Goal: Information Seeking & Learning: Find specific fact

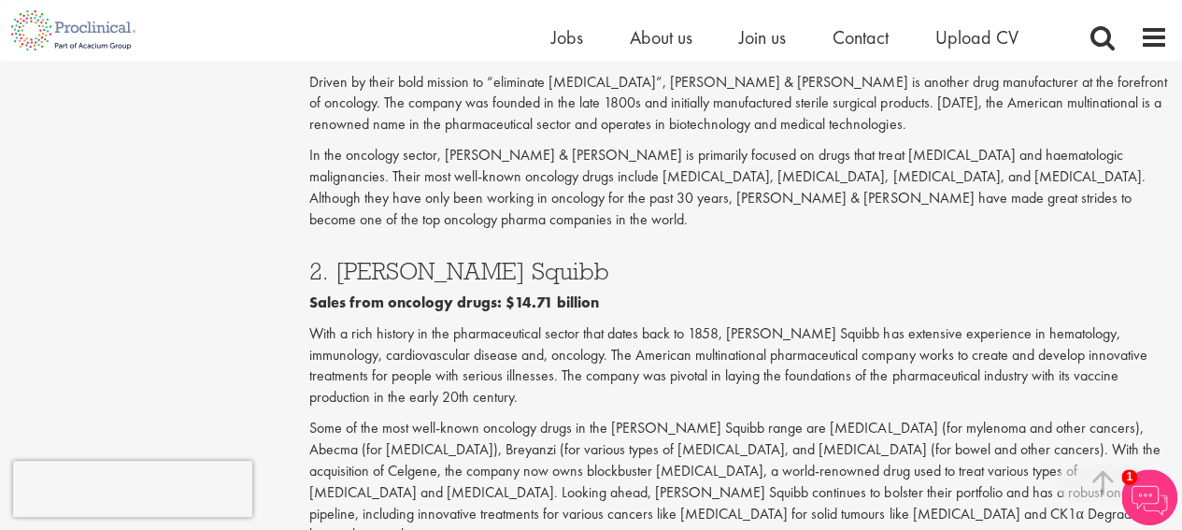
scroll to position [3082, 0]
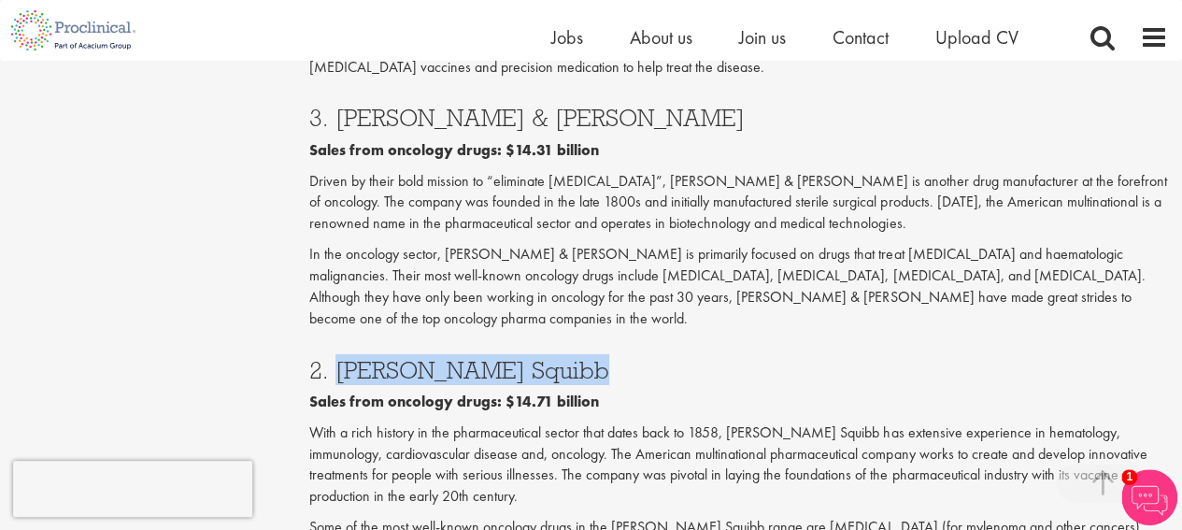
drag, startPoint x: 339, startPoint y: 201, endPoint x: 553, endPoint y: 197, distance: 213.9
click at [553, 358] on h3 "2. [PERSON_NAME] Squibb" at bounding box center [738, 370] width 858 height 24
copy h3 "[PERSON_NAME] Squibb"
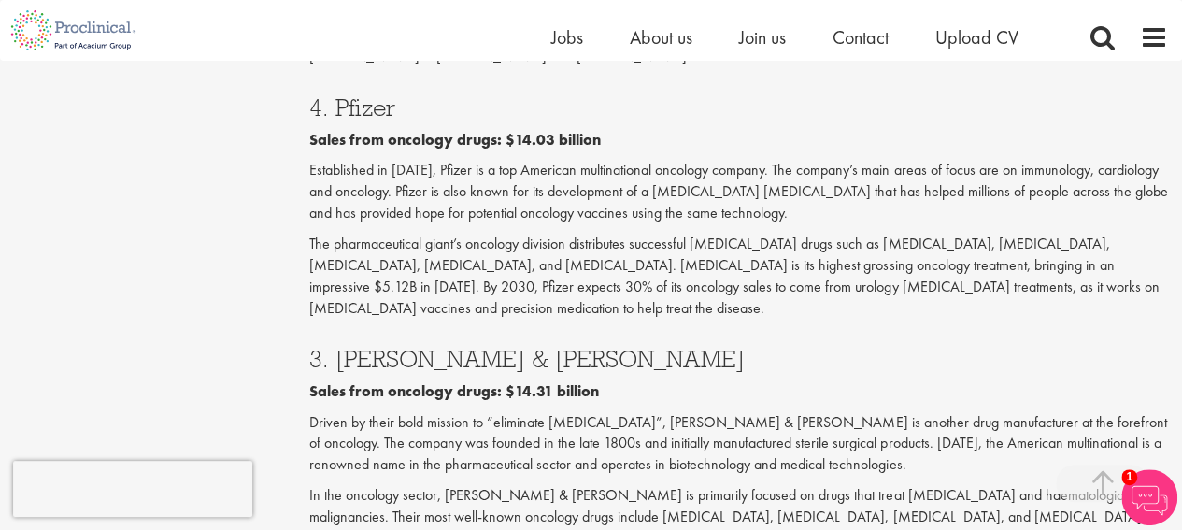
scroll to position [2802, 0]
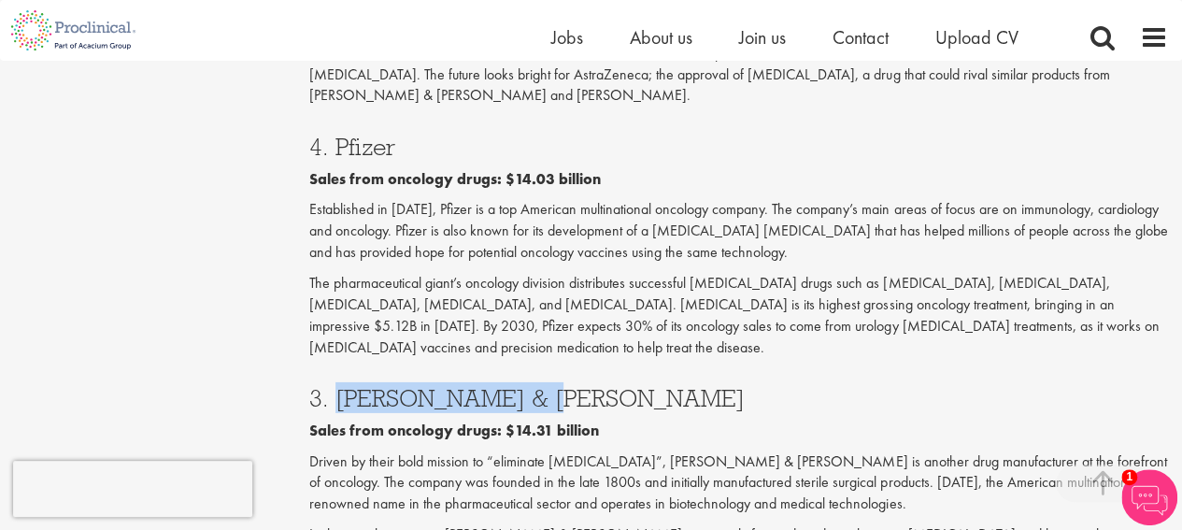
drag, startPoint x: 531, startPoint y: 259, endPoint x: 339, endPoint y: 249, distance: 192.6
click at [332, 386] on h3 "3. [PERSON_NAME] & [PERSON_NAME]" at bounding box center [738, 398] width 858 height 24
copy h3 "[PERSON_NAME] & [PERSON_NAME]"
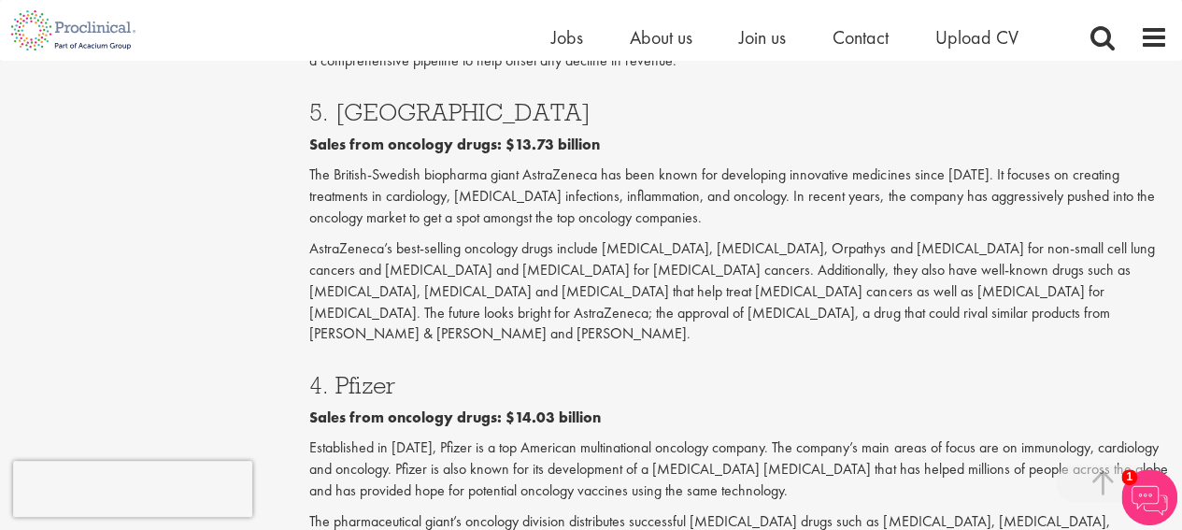
scroll to position [2522, 0]
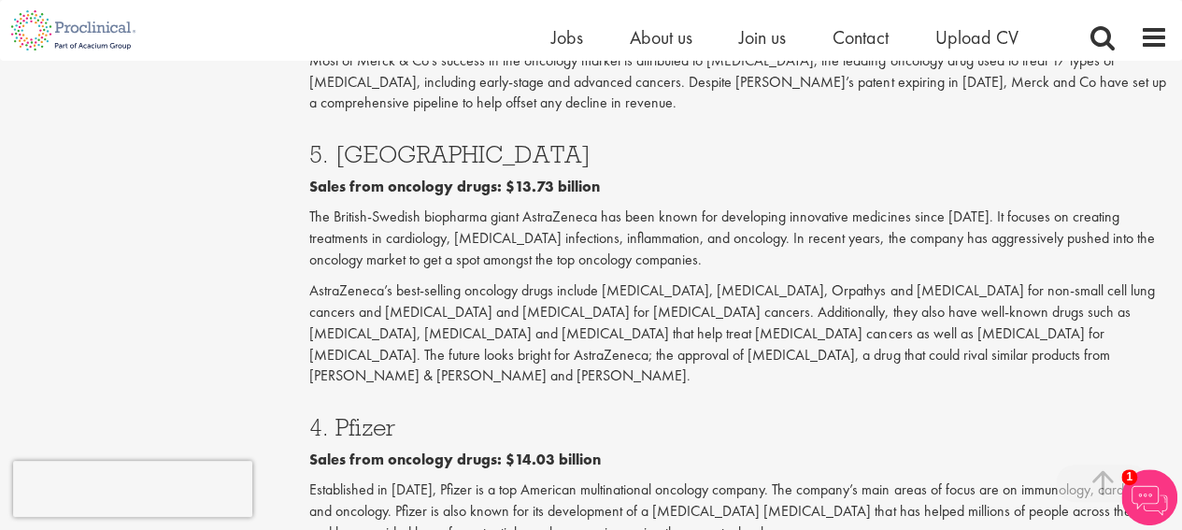
click at [377, 415] on h3 "4. Pfizer" at bounding box center [738, 427] width 858 height 24
copy h3 "Pfizer"
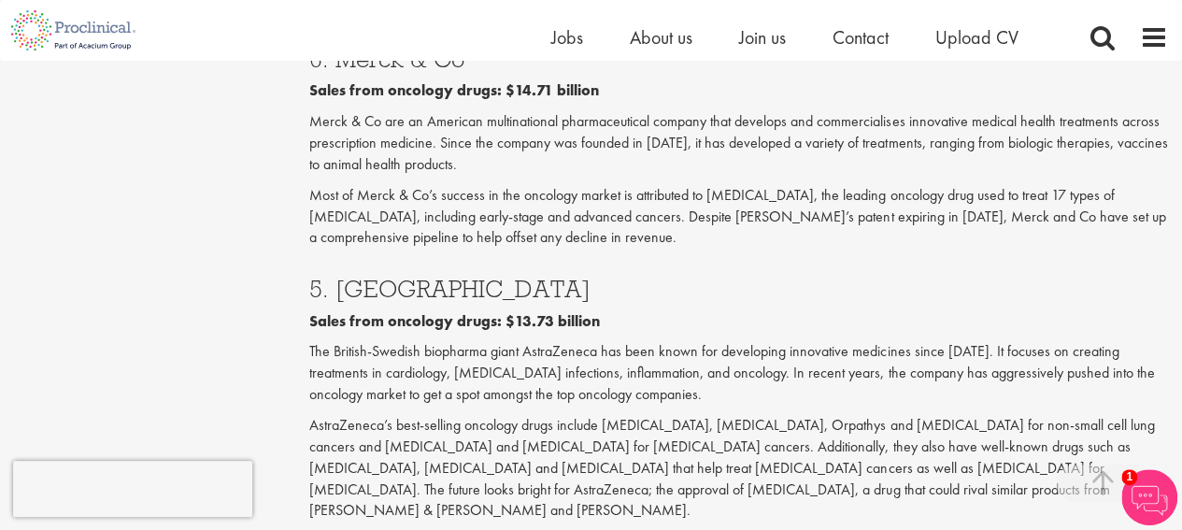
scroll to position [2242, 0]
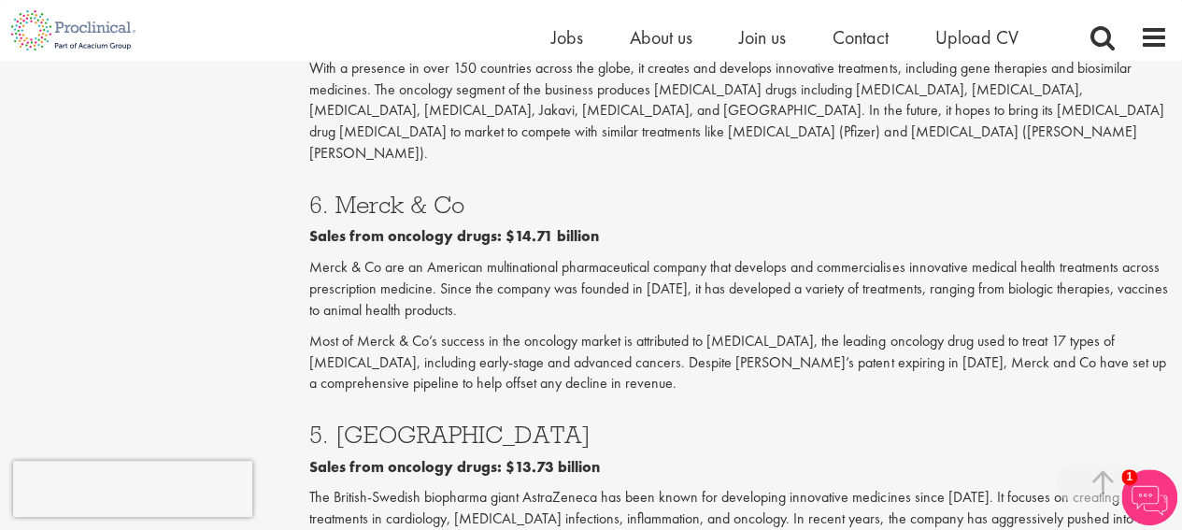
click at [418, 422] on h3 "5. [GEOGRAPHIC_DATA]" at bounding box center [738, 434] width 858 height 24
click at [420, 422] on h3 "5. [GEOGRAPHIC_DATA]" at bounding box center [738, 434] width 858 height 24
copy h3 "AstraZeneca"
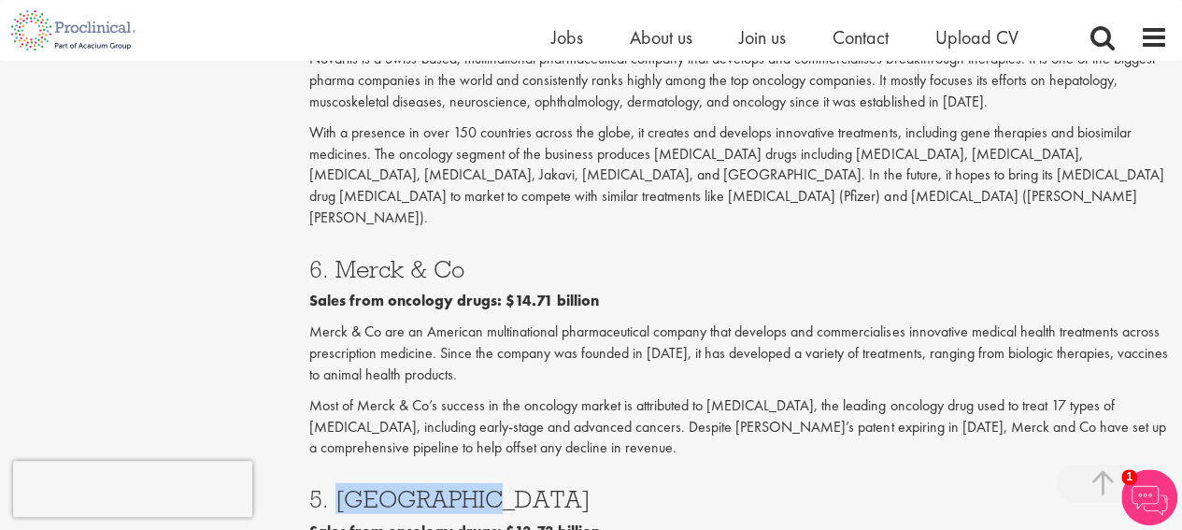
scroll to position [2148, 0]
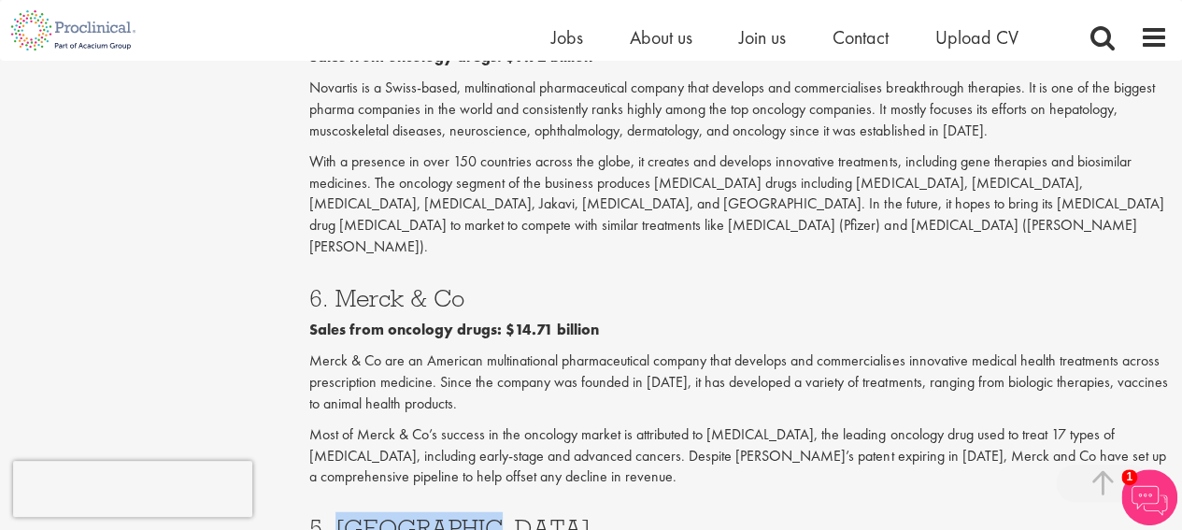
drag, startPoint x: 474, startPoint y: 190, endPoint x: 334, endPoint y: 193, distance: 140.2
click at [334, 286] on h3 "6. Merck & Co" at bounding box center [738, 298] width 858 height 24
copy h3 "Merck & Co"
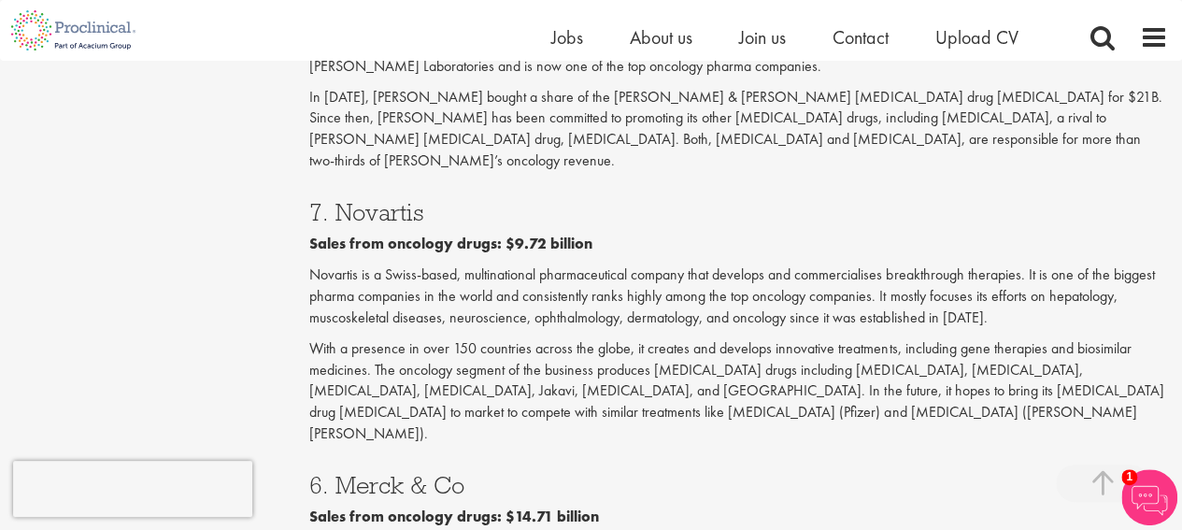
scroll to position [1868, 0]
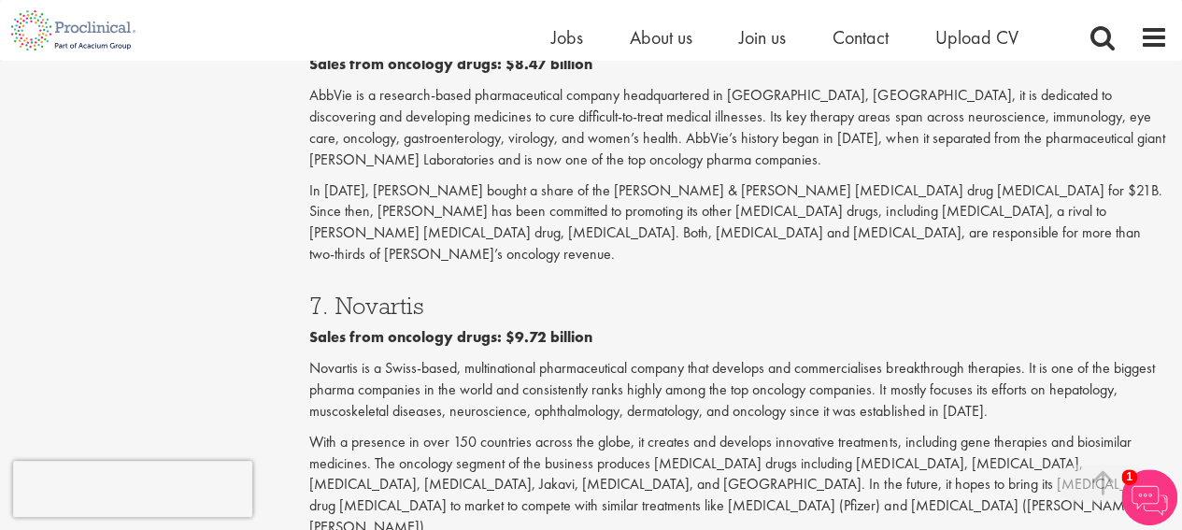
click at [389, 293] on h3 "7. Novartis" at bounding box center [738, 305] width 858 height 24
copy h3 "Novartis"
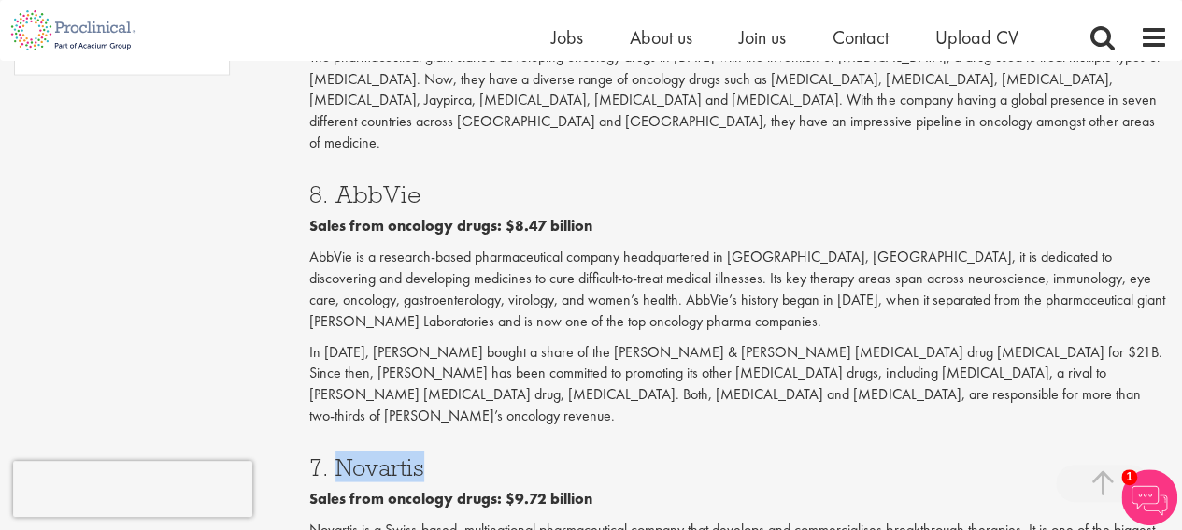
scroll to position [1494, 0]
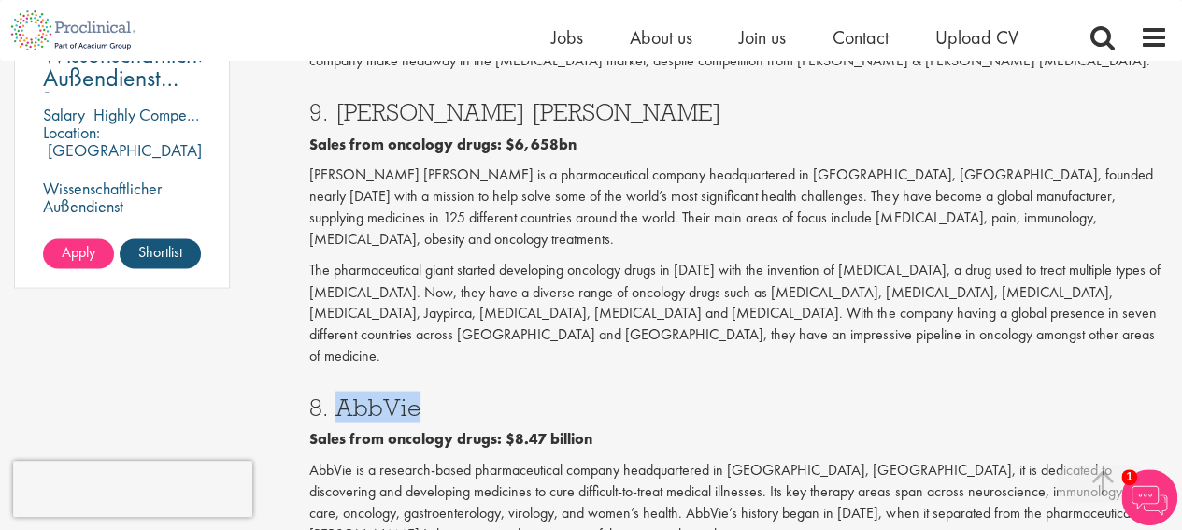
drag, startPoint x: 411, startPoint y: 341, endPoint x: 334, endPoint y: 339, distance: 76.6
click at [334, 394] on h3 "8. AbbVie" at bounding box center [738, 406] width 858 height 24
copy h3 "AbbVie"
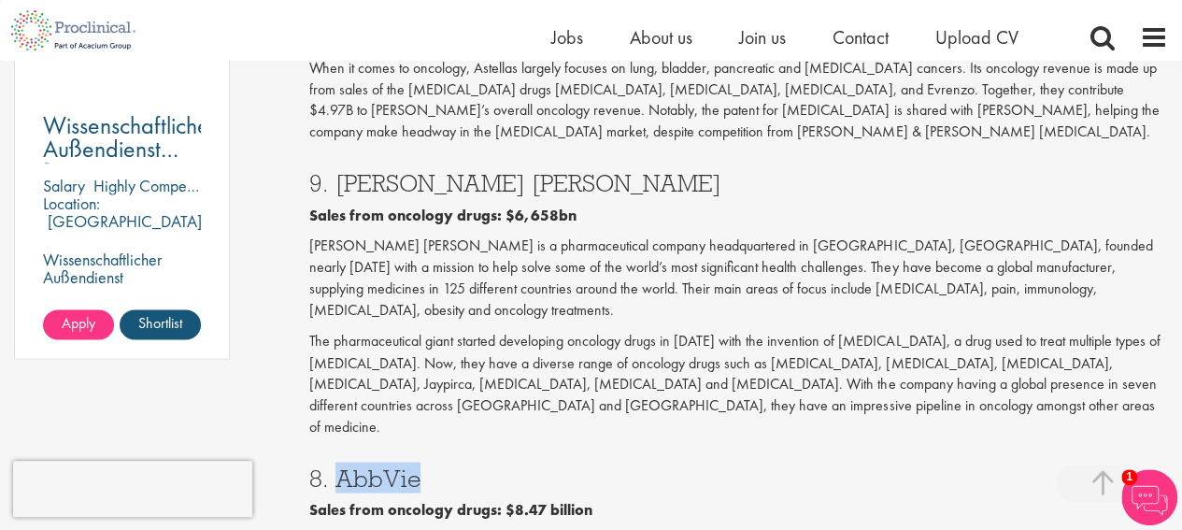
scroll to position [1401, 0]
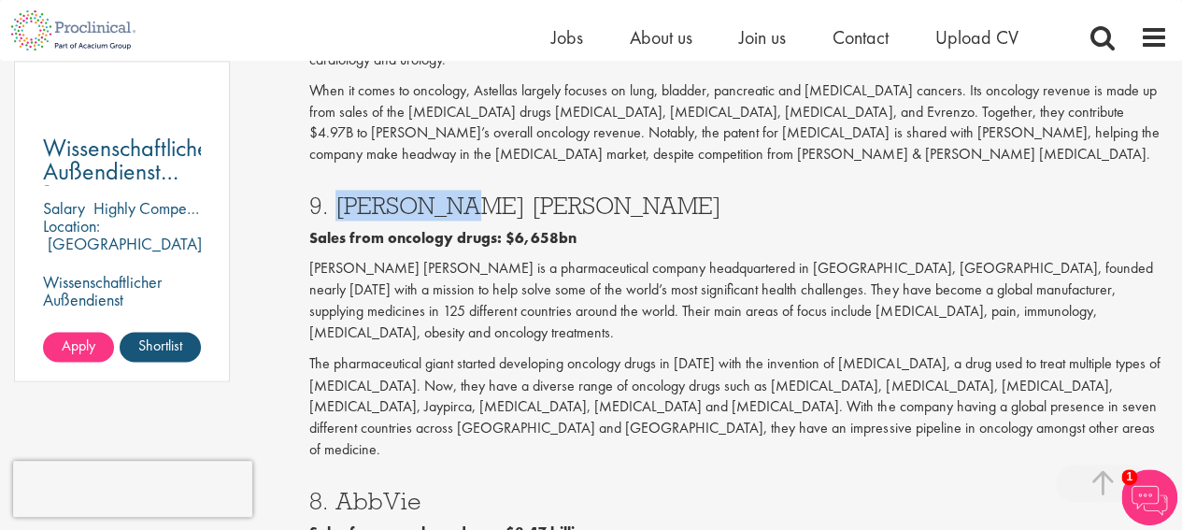
drag, startPoint x: 411, startPoint y: 186, endPoint x: 329, endPoint y: 183, distance: 82.2
click at [329, 193] on h3 "9. [PERSON_NAME] [PERSON_NAME]" at bounding box center [738, 205] width 858 height 24
copy h3 "[PERSON_NAME] [PERSON_NAME]"
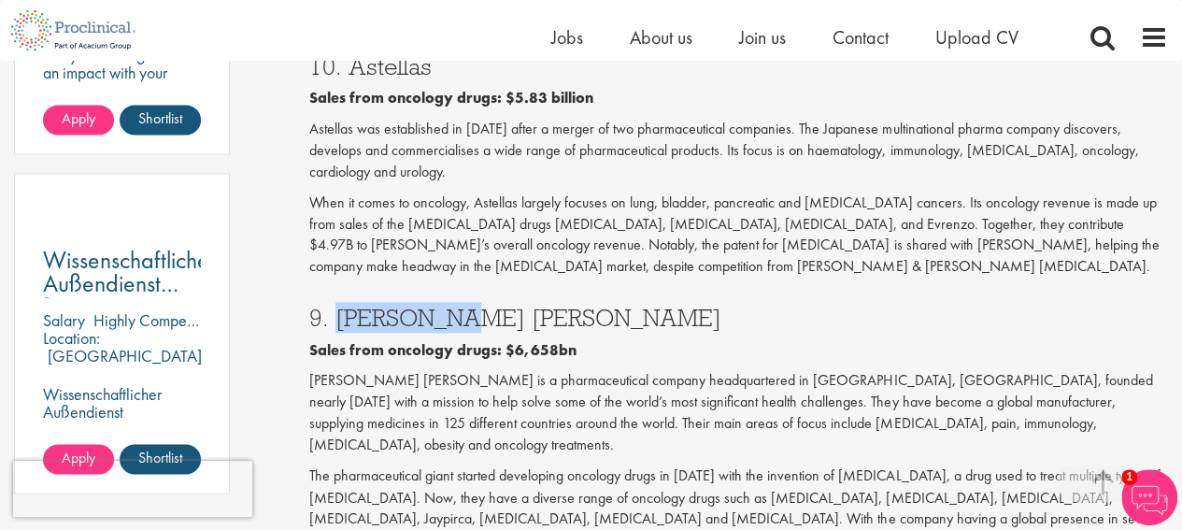
scroll to position [1214, 0]
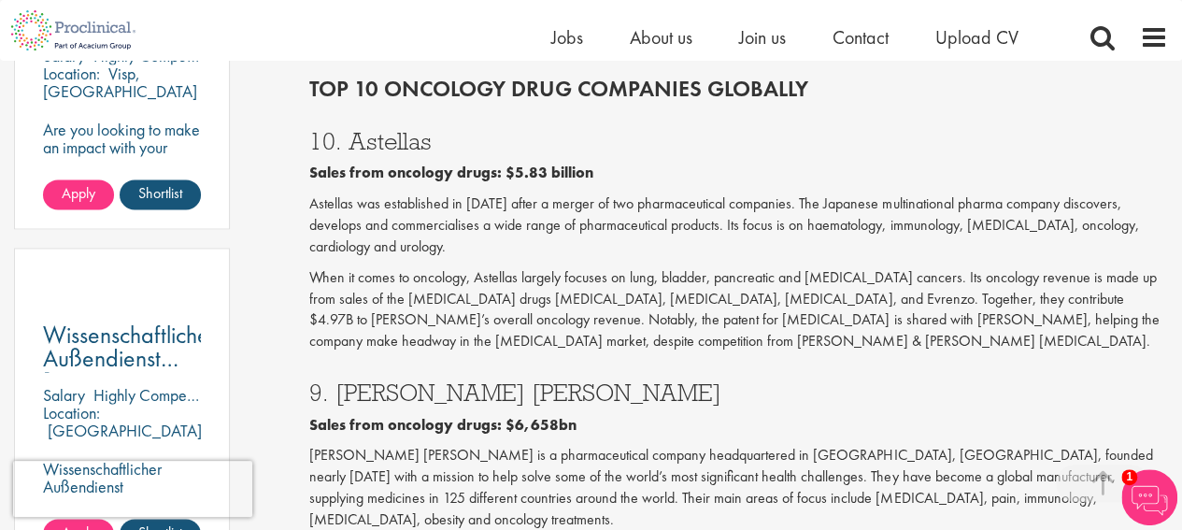
click at [389, 129] on h3 "10. Astellas" at bounding box center [738, 141] width 858 height 24
copy h3 "Astellas"
